Goal: Task Accomplishment & Management: Manage account settings

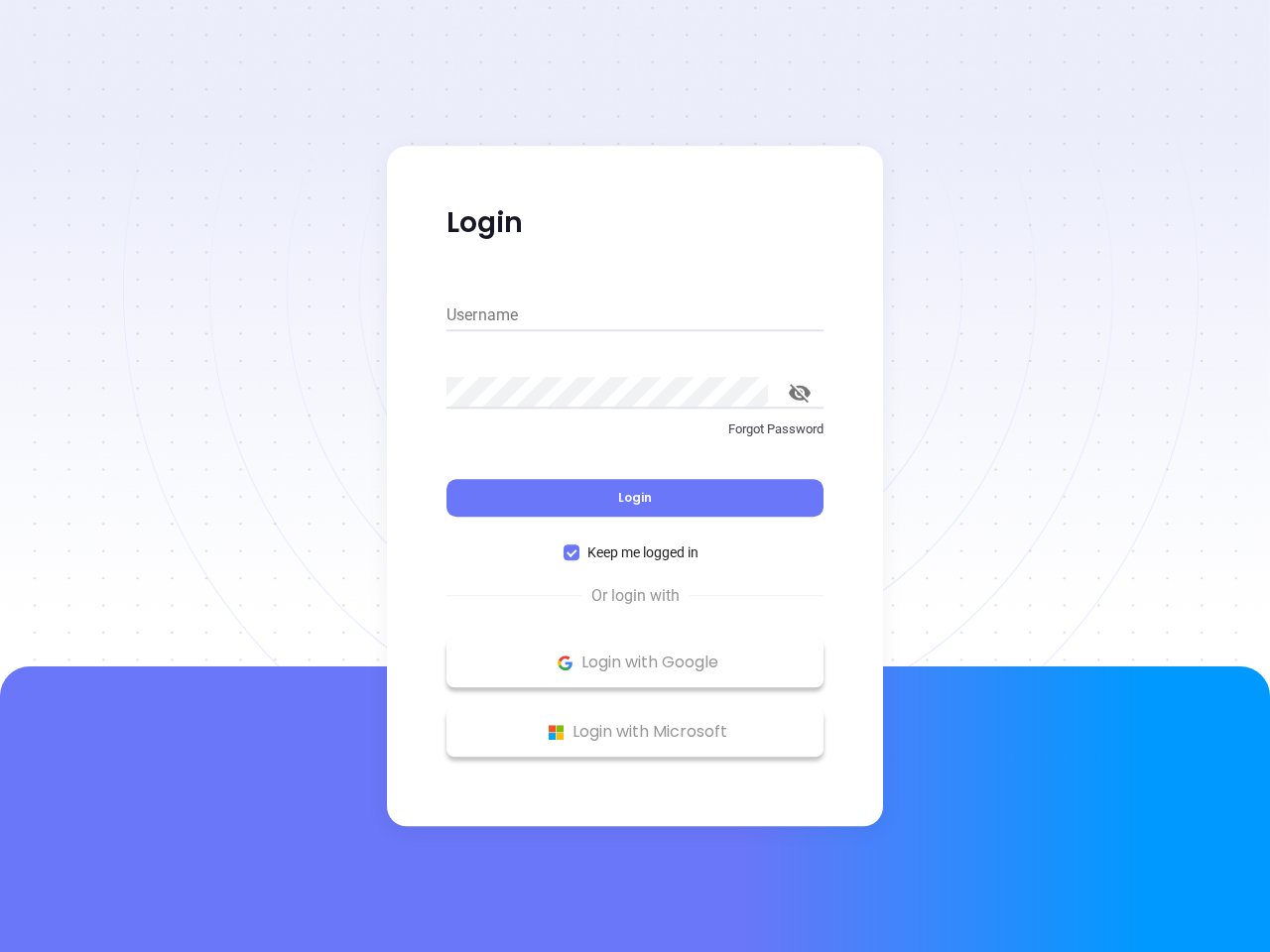
click at [635, 476] on div "Login" at bounding box center [635, 486] width 377 height 62
click at [635, 315] on input "Username" at bounding box center [635, 315] width 377 height 32
click at [800, 393] on icon "toggle password visibility" at bounding box center [800, 393] width 22 height 19
click at [635, 497] on span "Login" at bounding box center [635, 497] width 34 height 17
click at [635, 552] on span "Keep me logged in" at bounding box center [643, 552] width 127 height 22
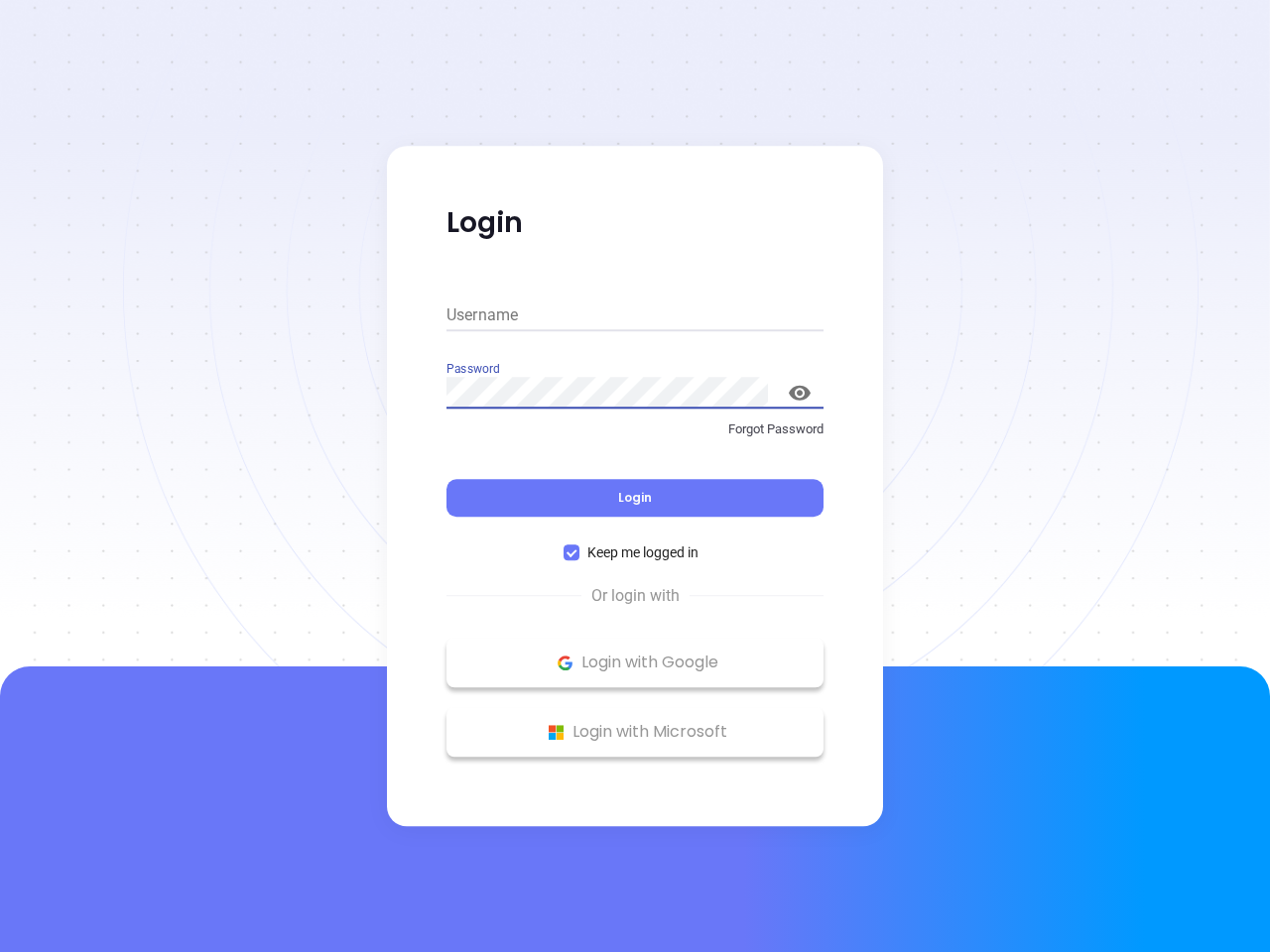
click at [579, 552] on input "Keep me logged in" at bounding box center [571, 552] width 16 height 16
checkbox input "false"
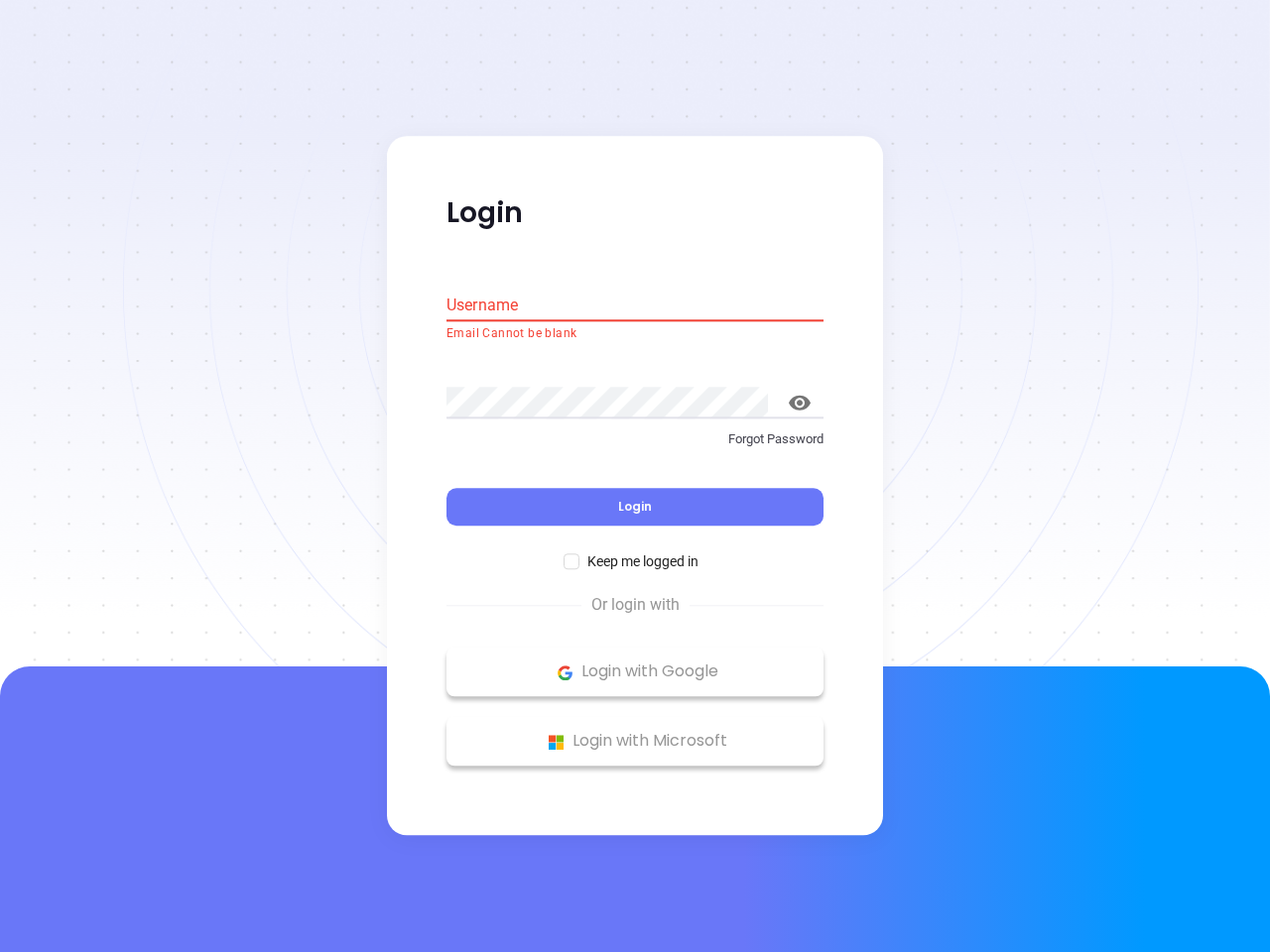
click at [635, 663] on p "Login with Google" at bounding box center [635, 672] width 357 height 30
click at [635, 732] on p "Login with Microsoft" at bounding box center [635, 742] width 357 height 30
